Goal: Information Seeking & Learning: Learn about a topic

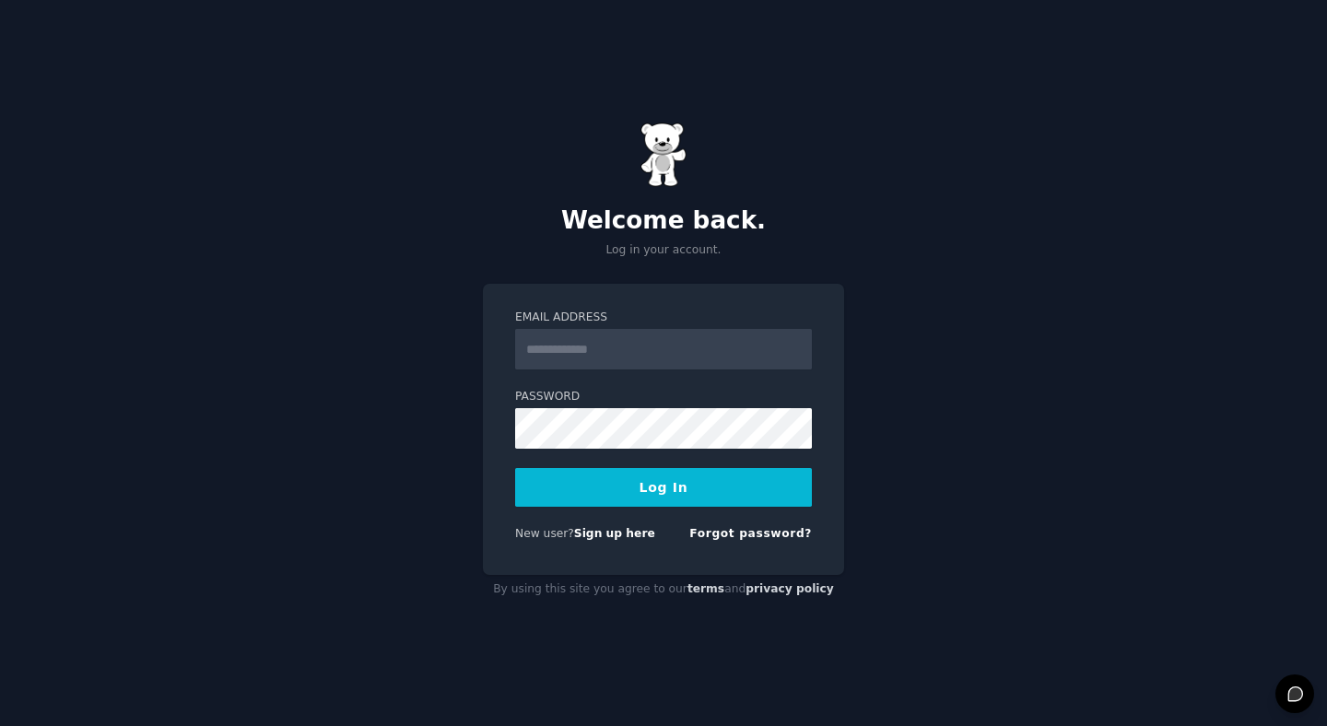
click at [577, 352] on input "Email Address" at bounding box center [663, 349] width 297 height 41
type input "**********"
click at [690, 478] on button "Log In" at bounding box center [663, 487] width 297 height 39
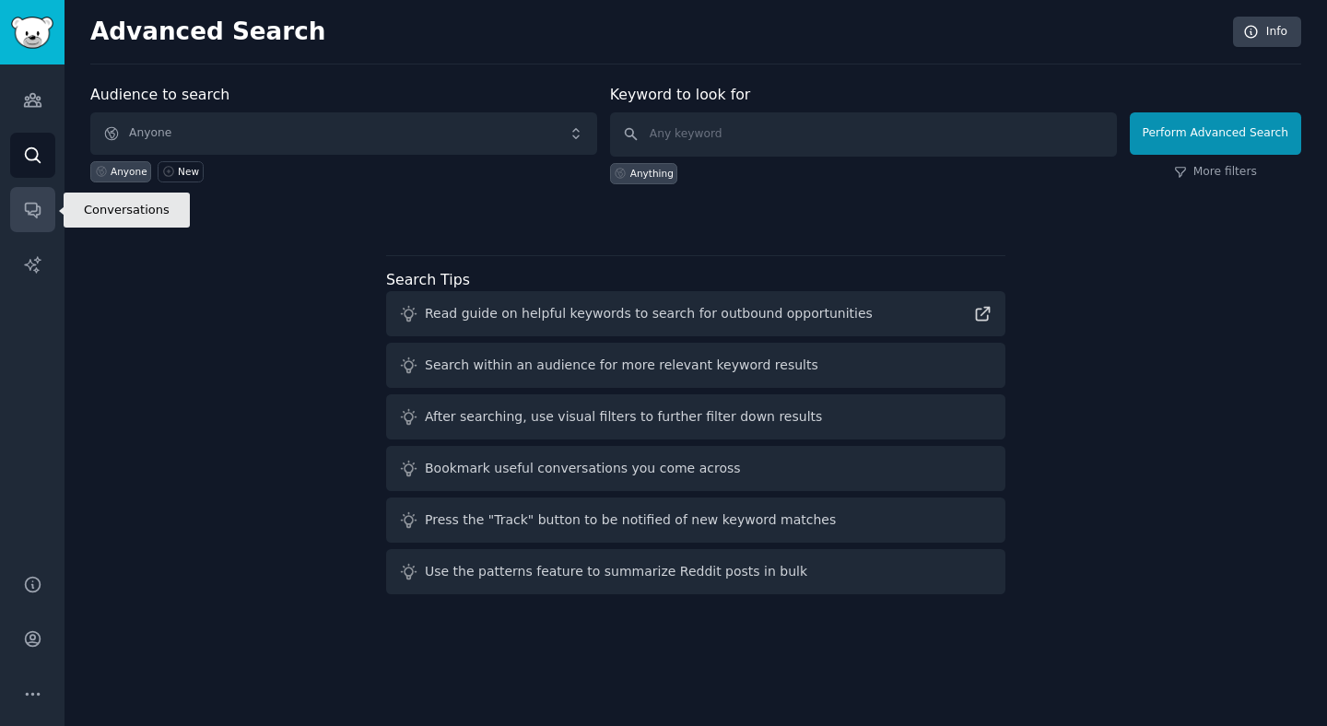
click at [41, 207] on icon "Sidebar" at bounding box center [32, 209] width 19 height 19
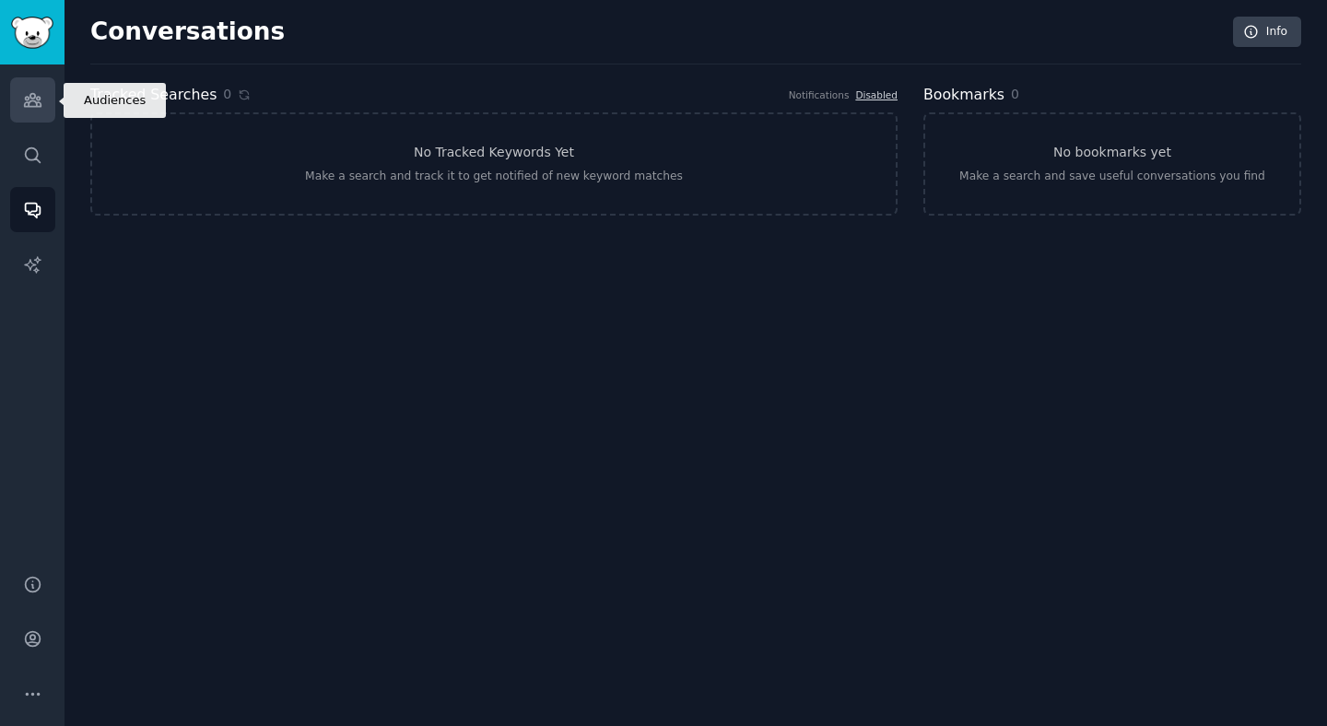
click at [30, 95] on icon "Sidebar" at bounding box center [32, 99] width 19 height 19
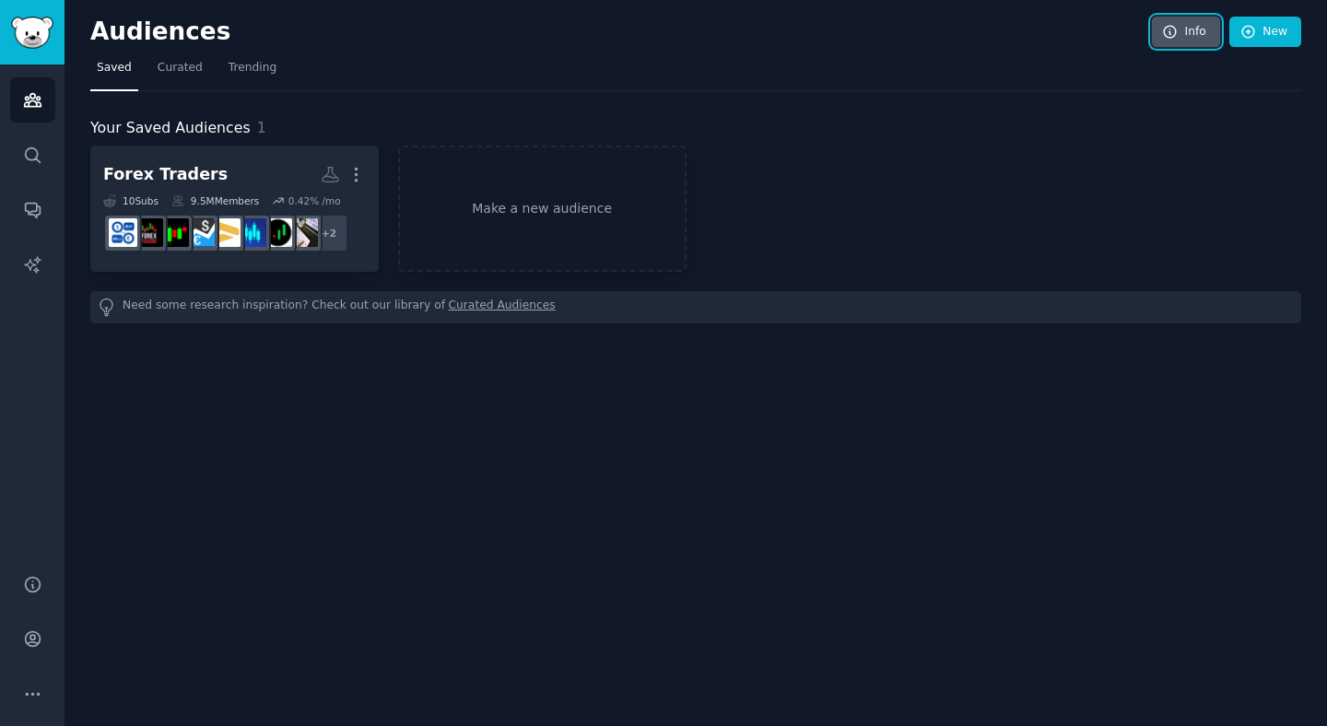
click at [1183, 19] on link "Info" at bounding box center [1186, 32] width 68 height 31
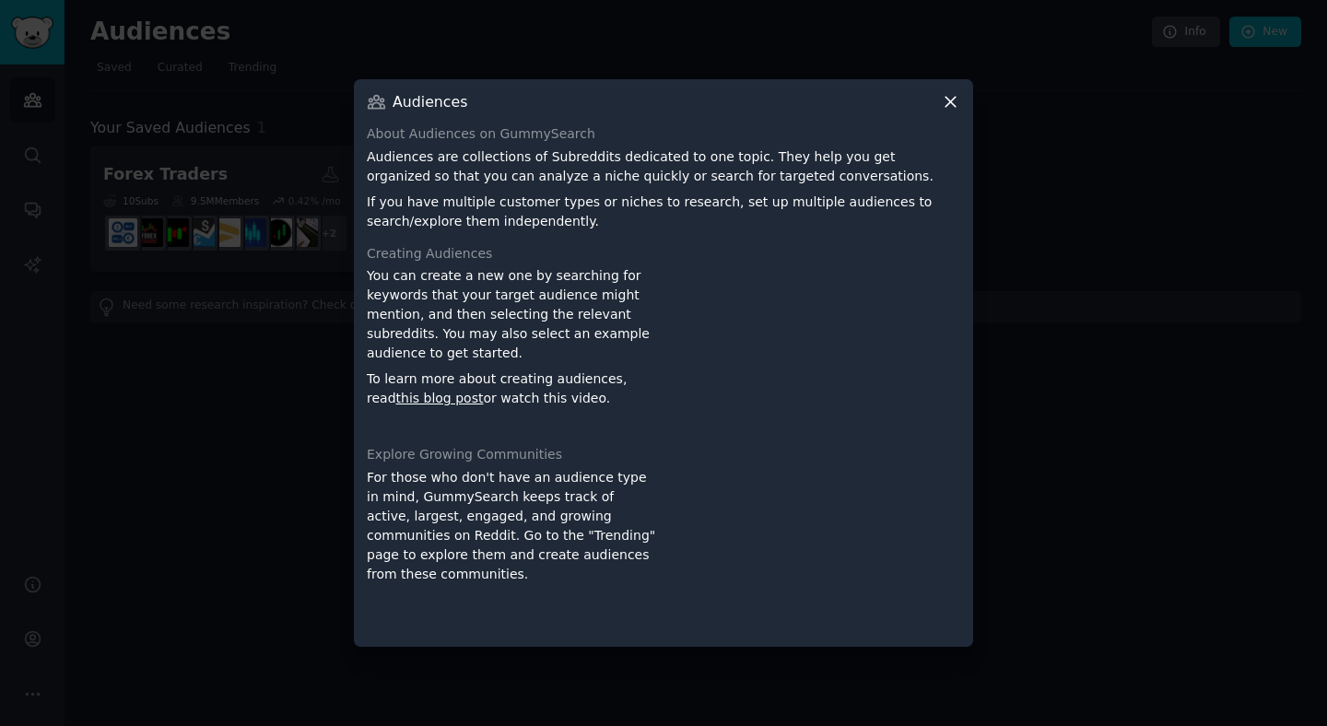
click at [954, 103] on icon at bounding box center [950, 101] width 19 height 19
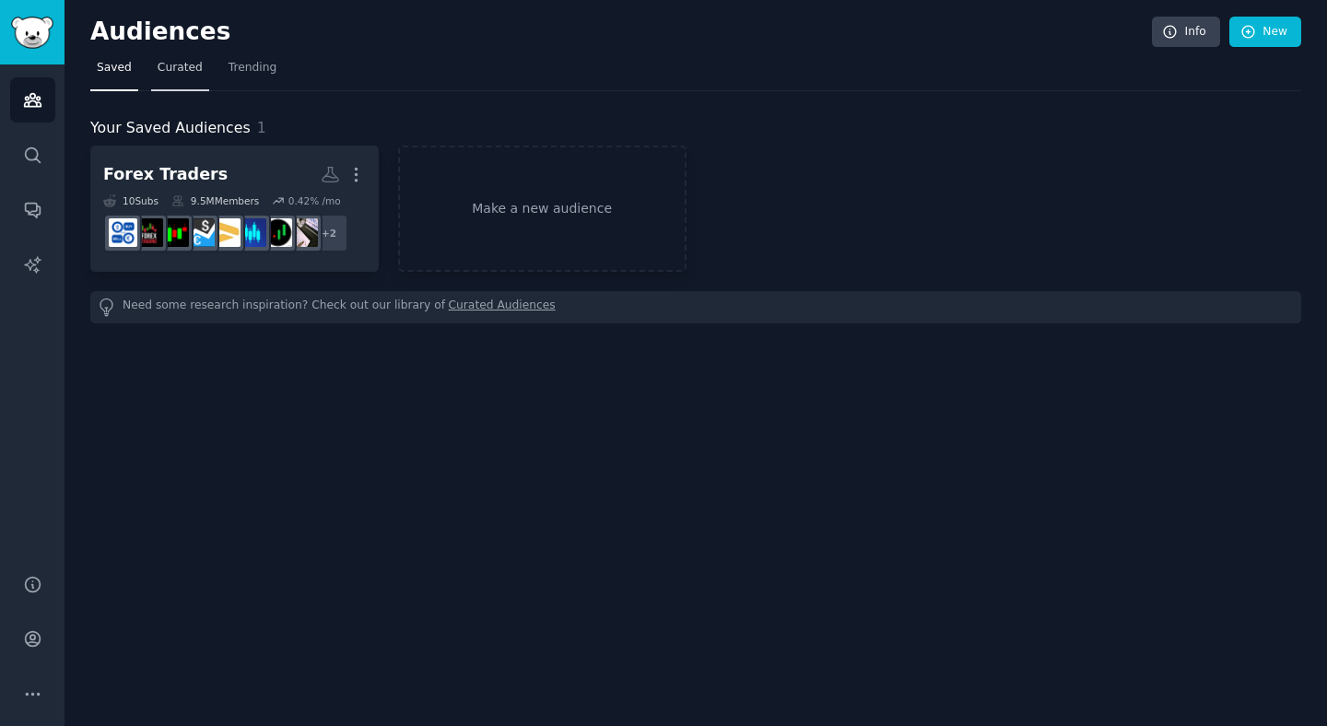
click at [173, 80] on link "Curated" at bounding box center [180, 72] width 58 height 38
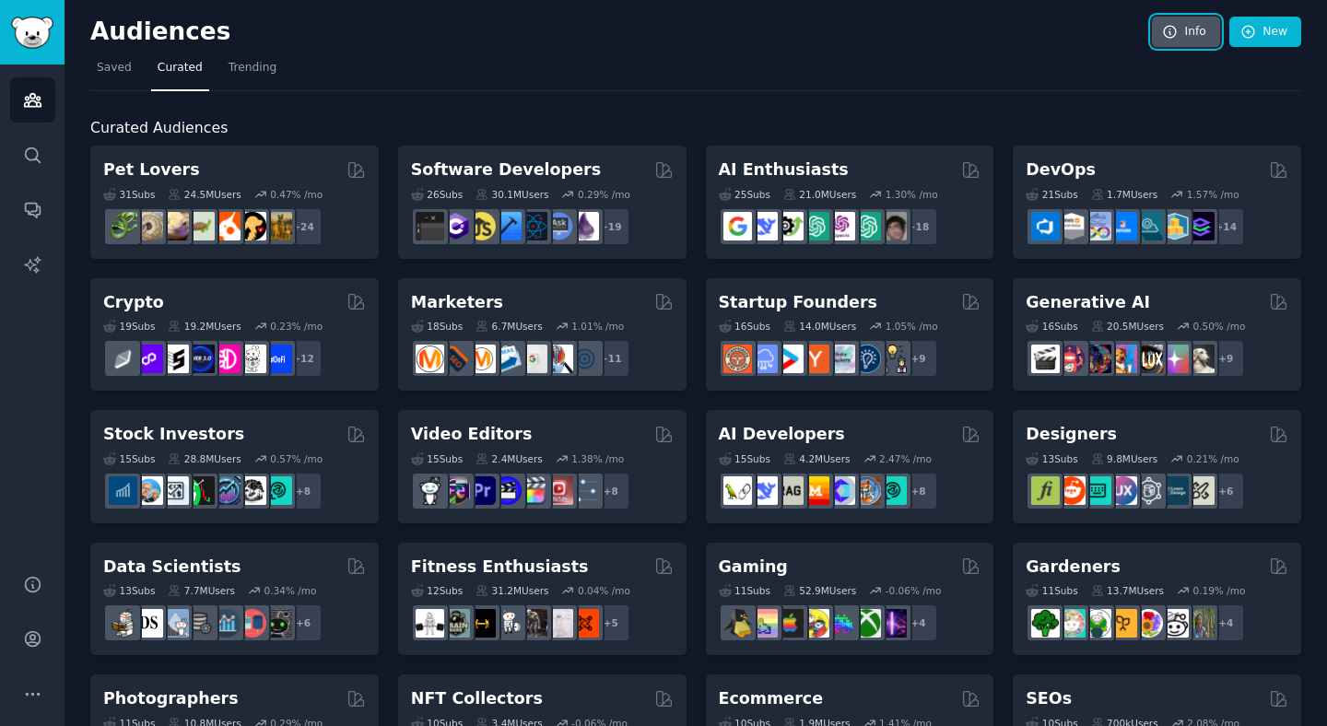
click at [1209, 27] on link "Info" at bounding box center [1186, 32] width 68 height 31
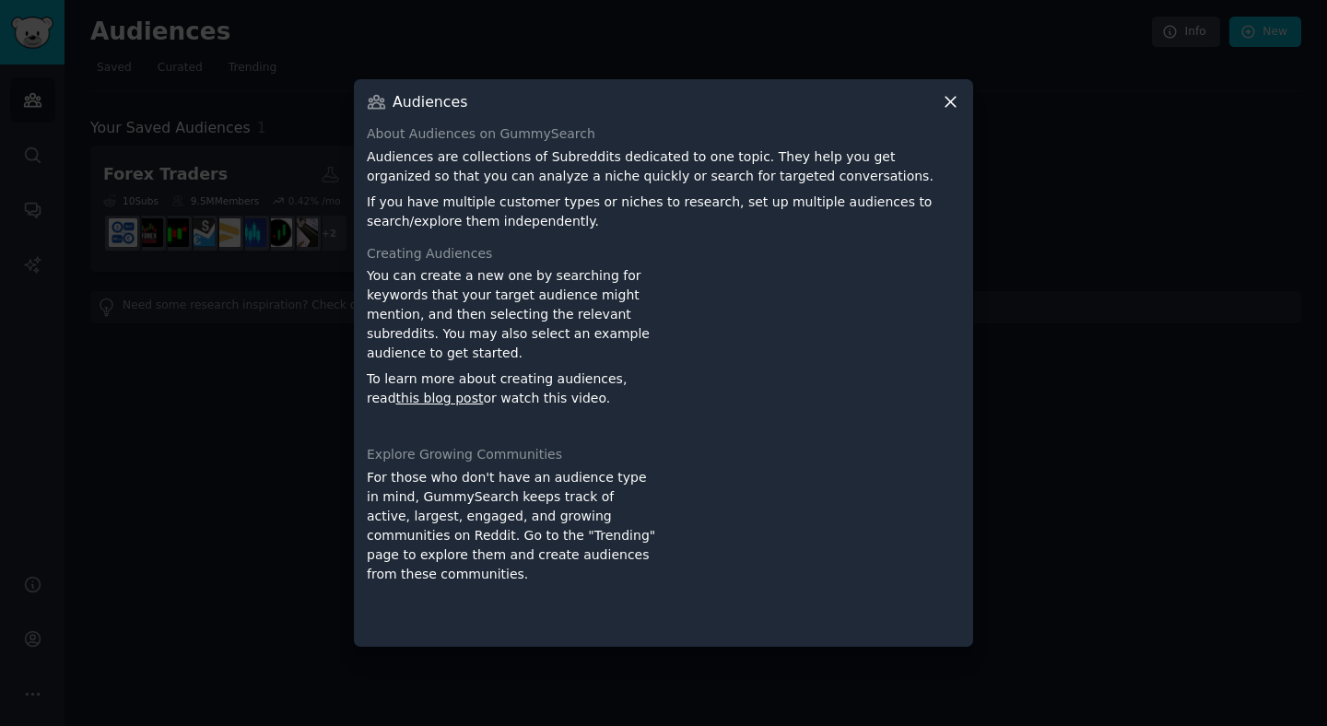
click at [949, 111] on icon at bounding box center [950, 101] width 19 height 19
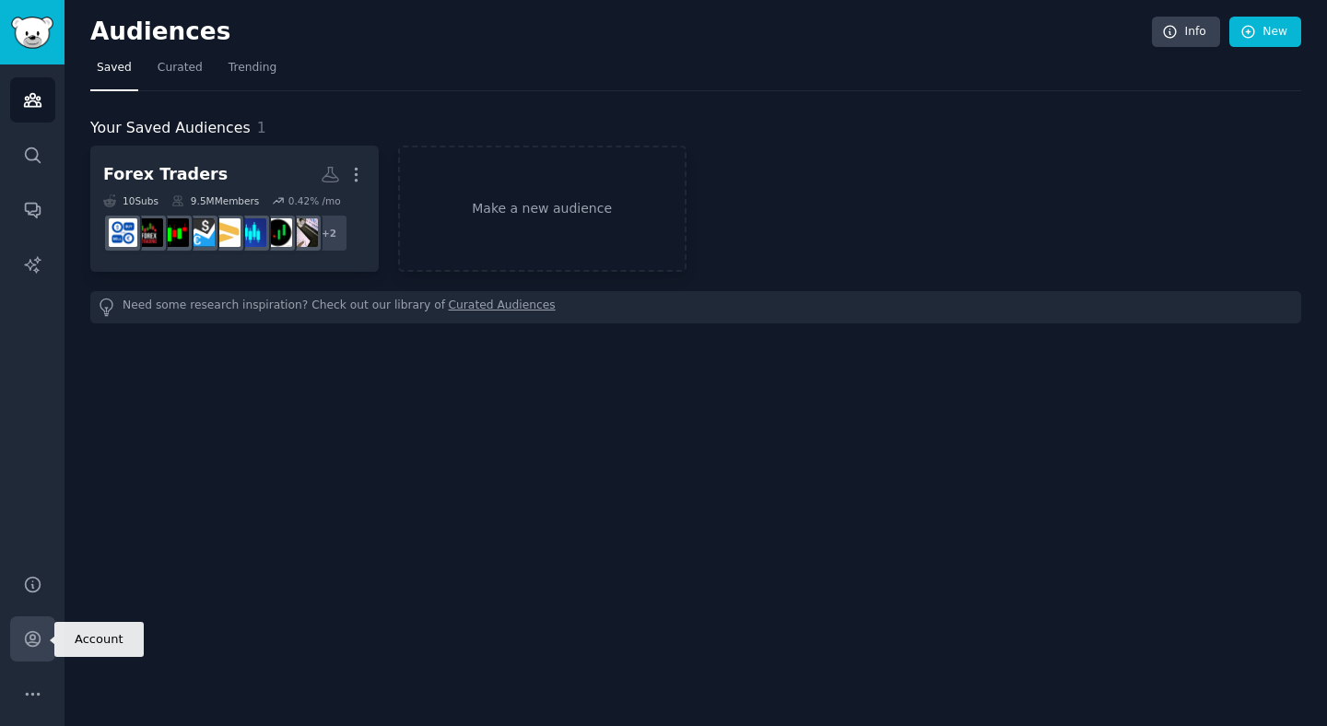
click at [33, 643] on icon "Sidebar" at bounding box center [32, 638] width 19 height 19
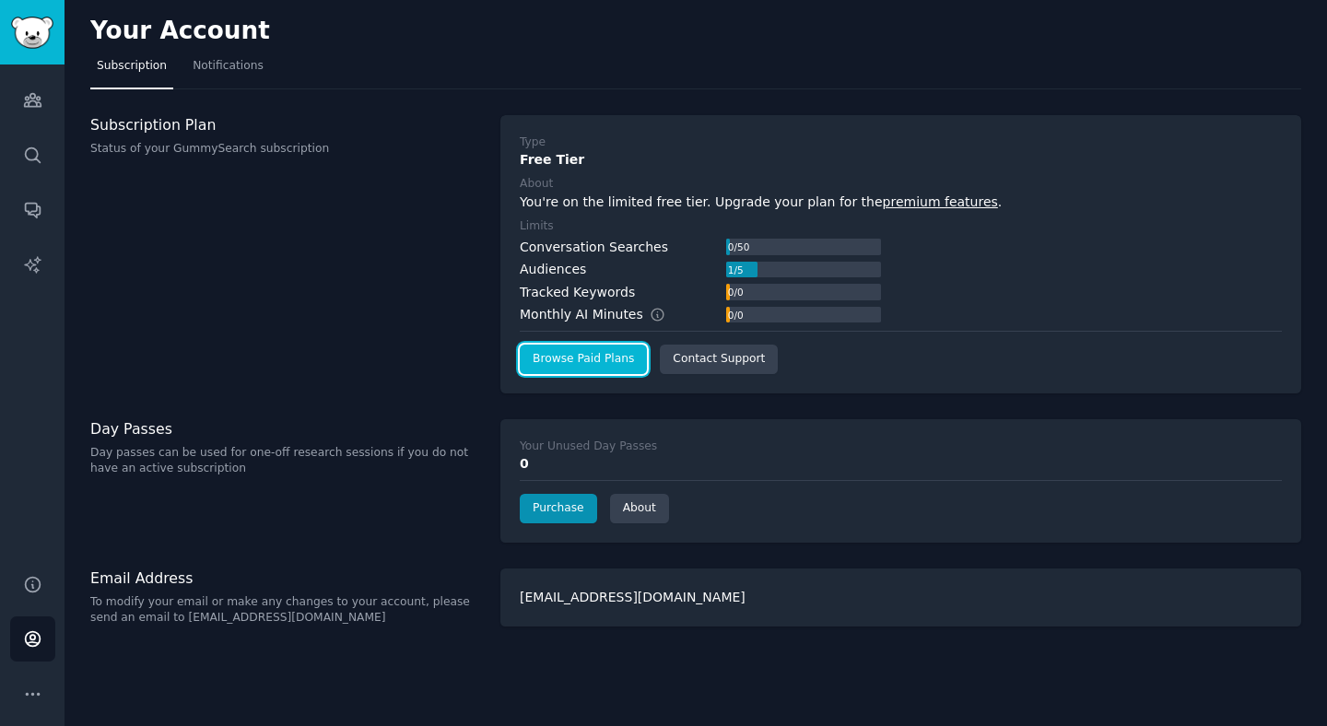
click at [576, 353] on link "Browse Paid Plans" at bounding box center [583, 359] width 127 height 29
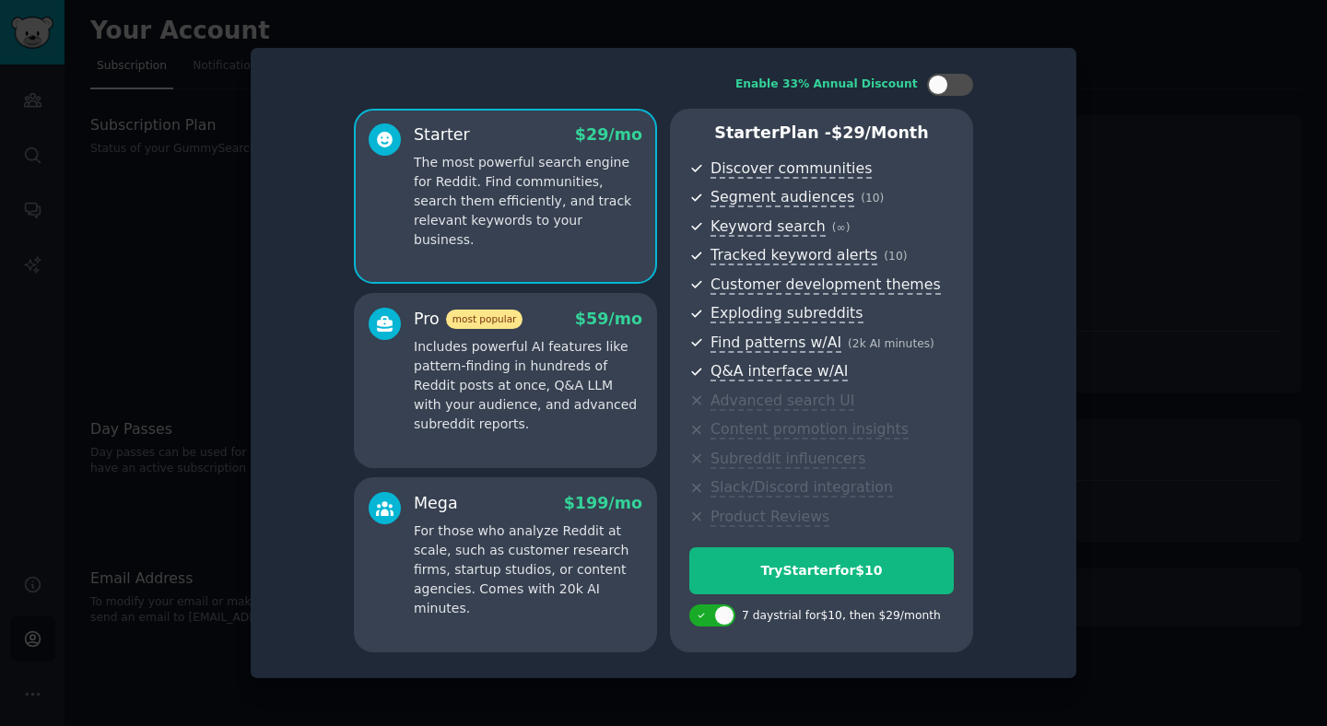
click at [1171, 106] on div at bounding box center [663, 363] width 1327 height 726
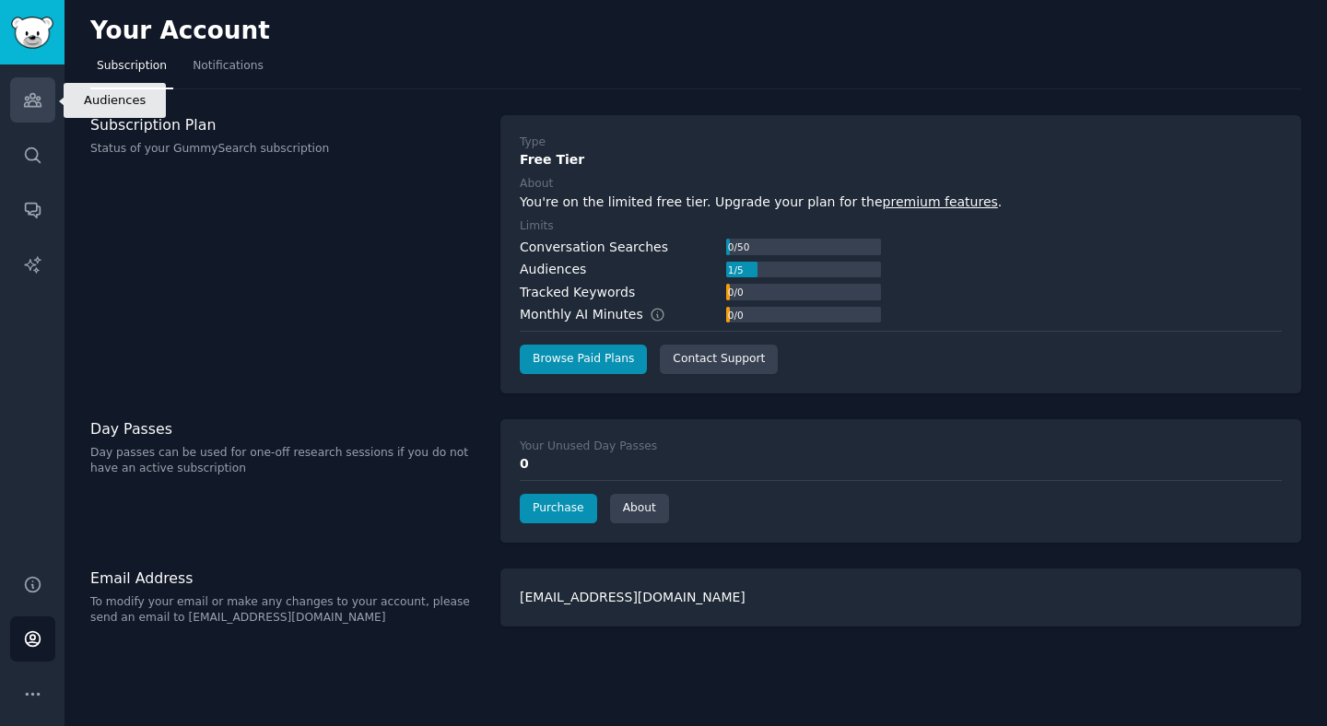
click at [40, 94] on icon "Sidebar" at bounding box center [32, 99] width 19 height 19
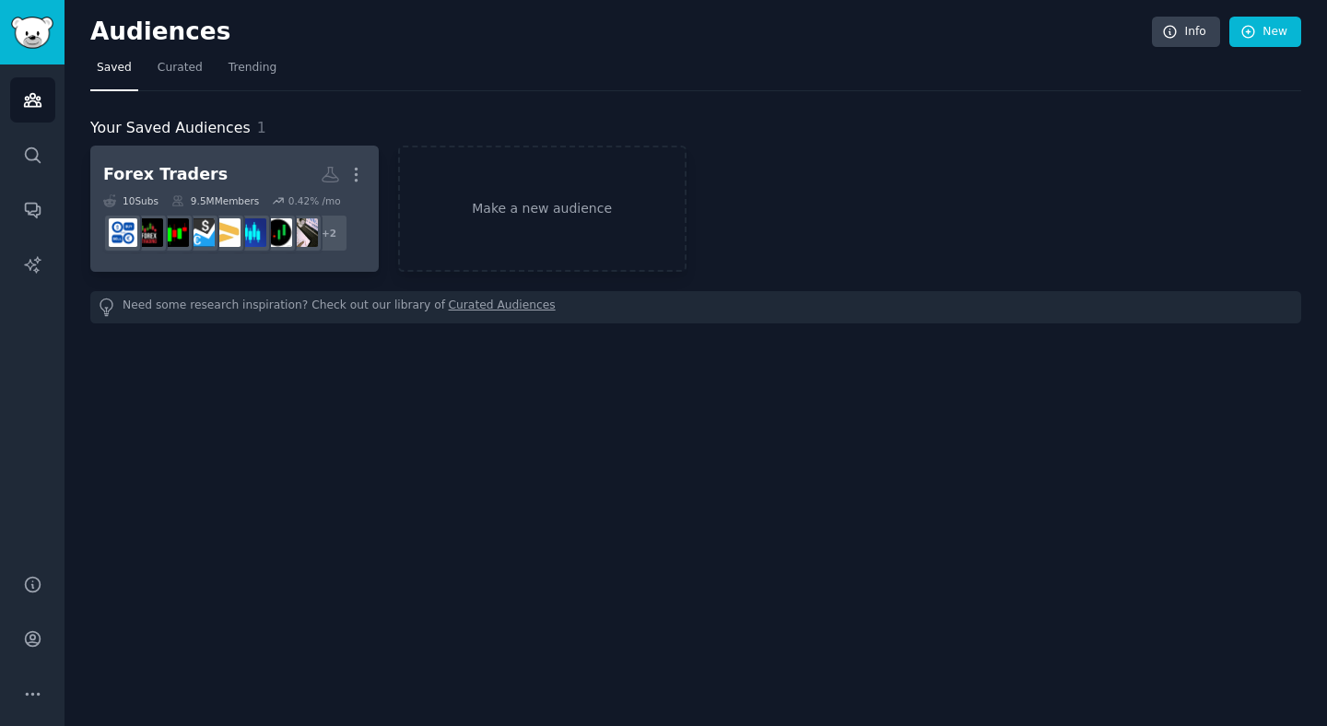
click at [260, 171] on h2 "Forex Traders More" at bounding box center [234, 175] width 263 height 32
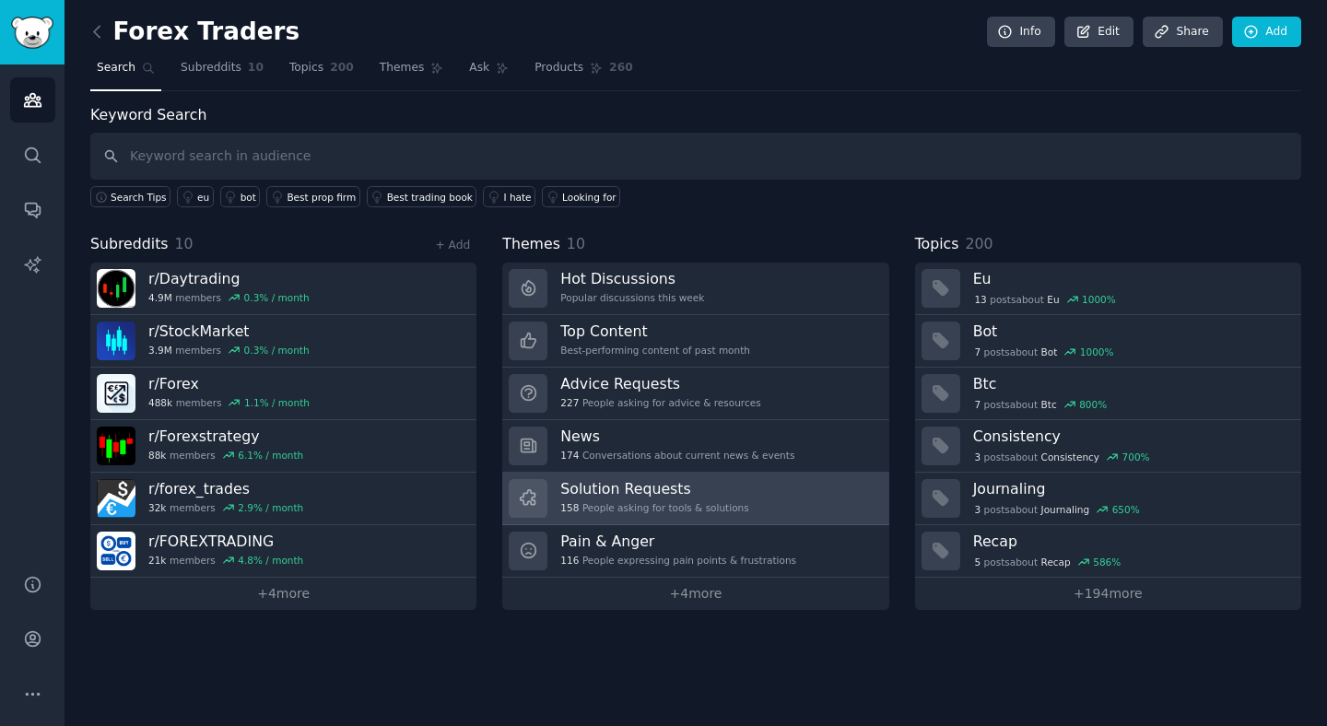
click at [719, 503] on div "158 People asking for tools & solutions" at bounding box center [654, 507] width 188 height 13
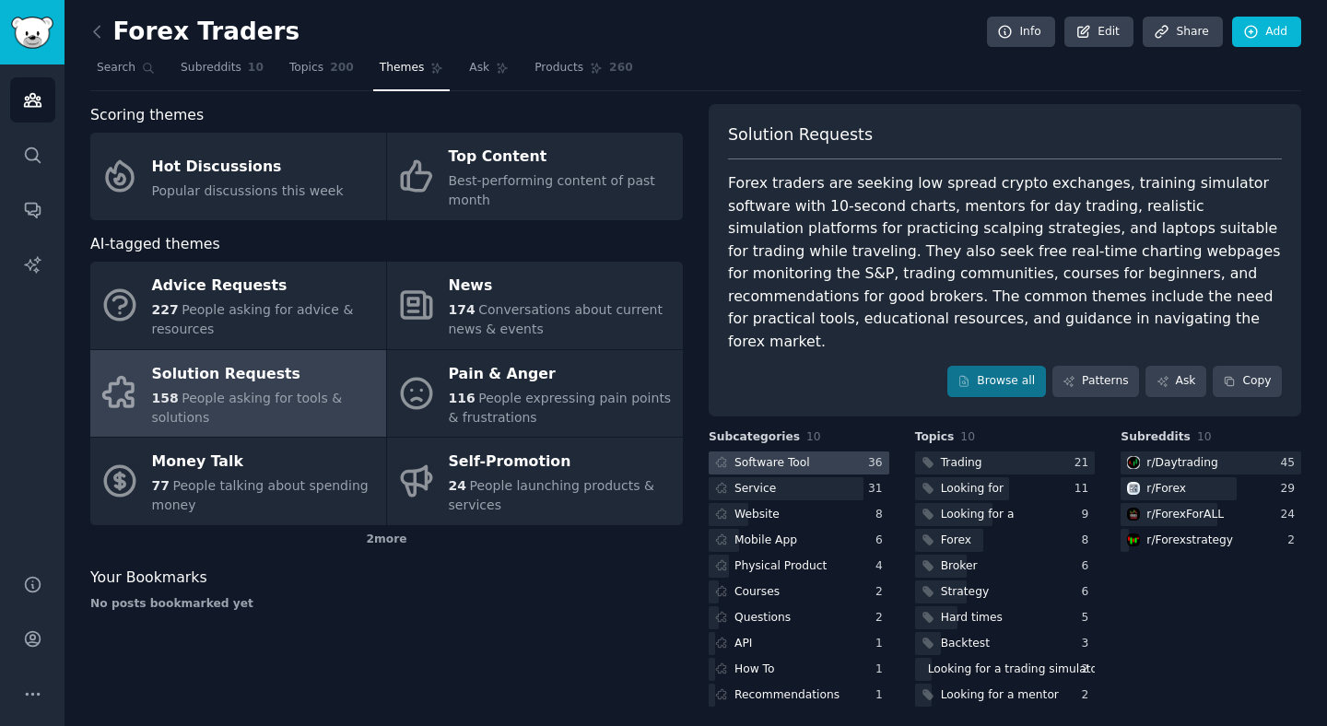
click at [806, 455] on div "Software Tool" at bounding box center [773, 463] width 76 height 17
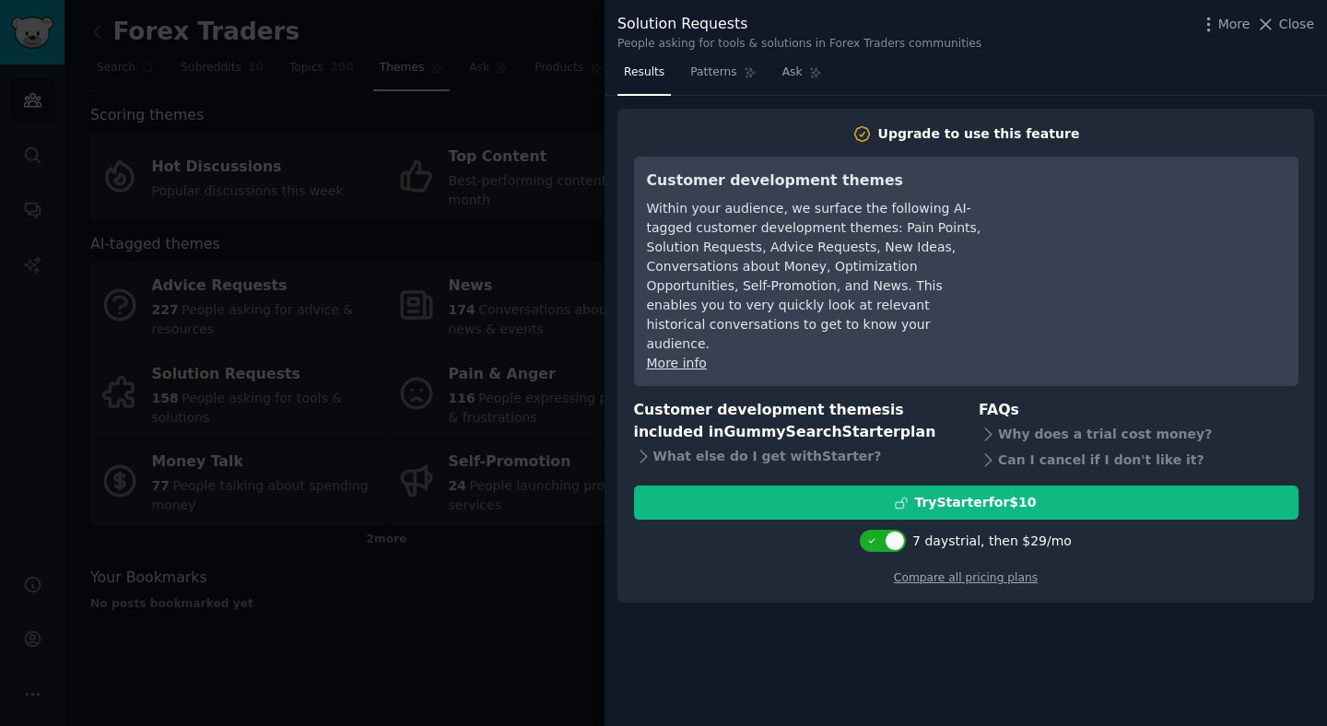
click at [523, 201] on div at bounding box center [663, 363] width 1327 height 726
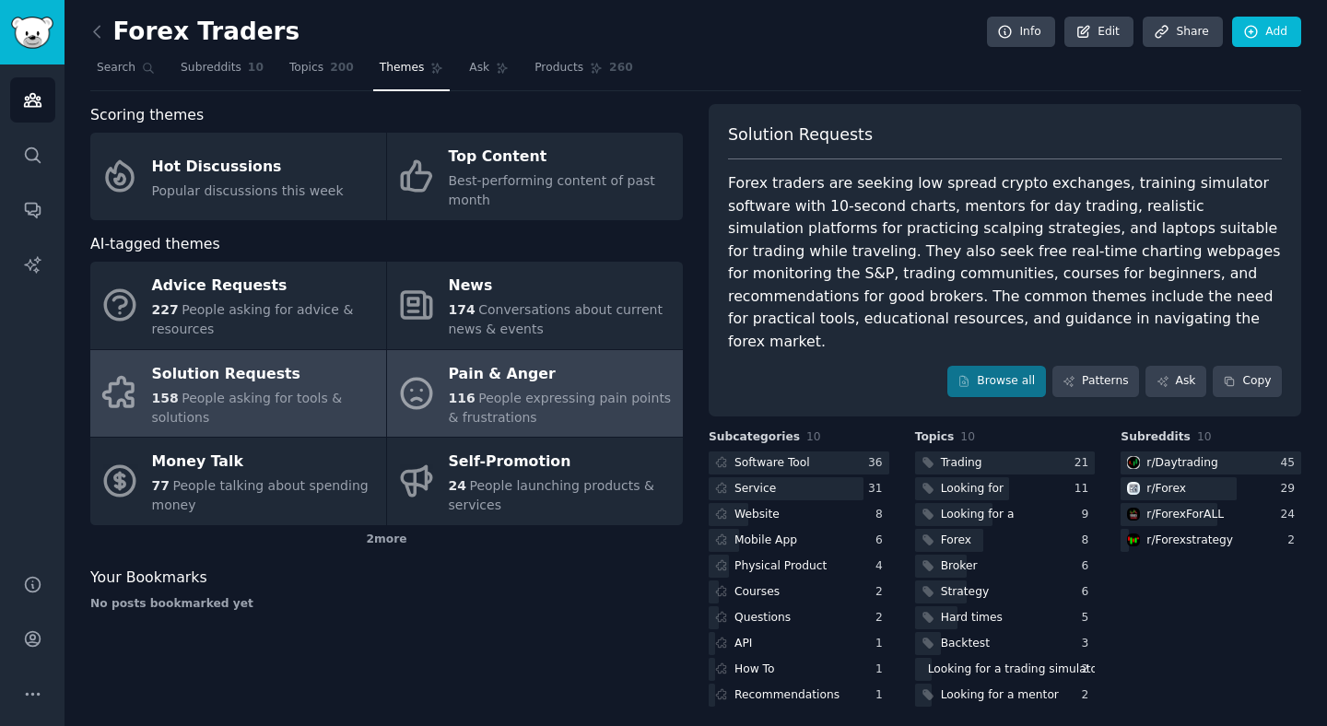
click at [480, 393] on span "People expressing pain points & frustrations" at bounding box center [560, 408] width 223 height 34
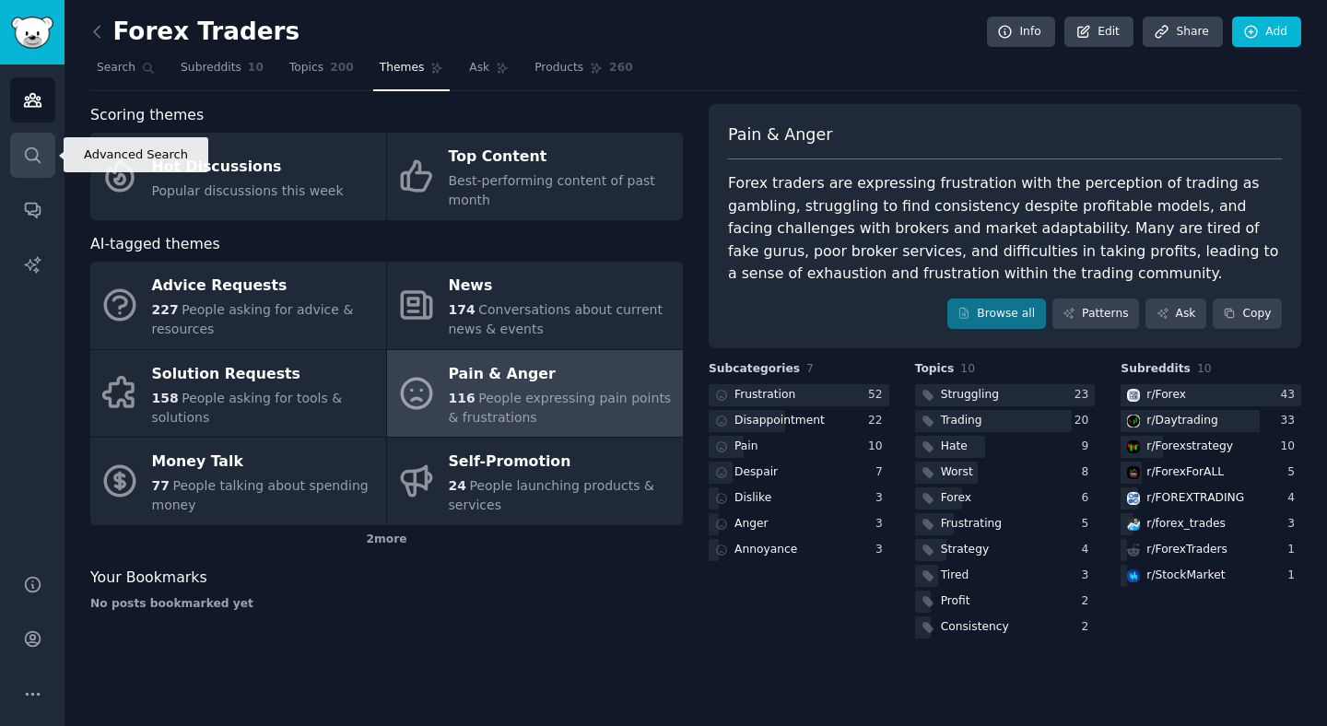
click at [34, 147] on icon "Sidebar" at bounding box center [32, 155] width 19 height 19
